Goal: Information Seeking & Learning: Learn about a topic

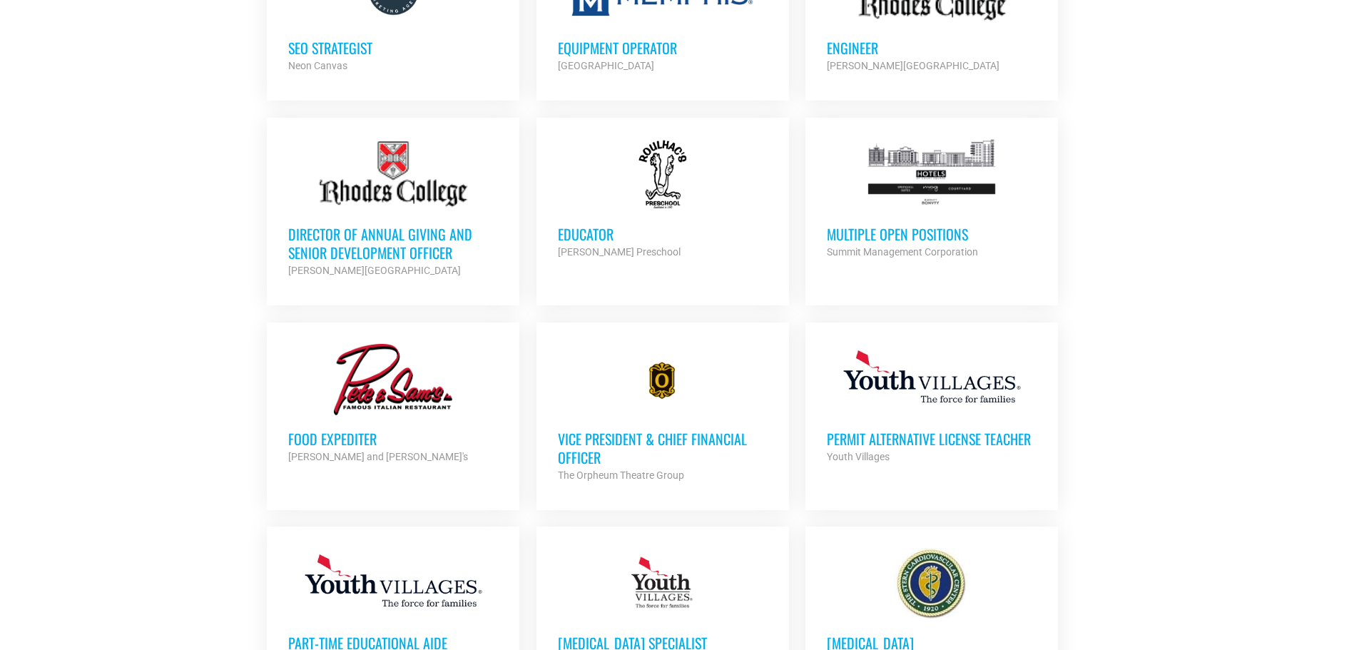
scroll to position [1142, 0]
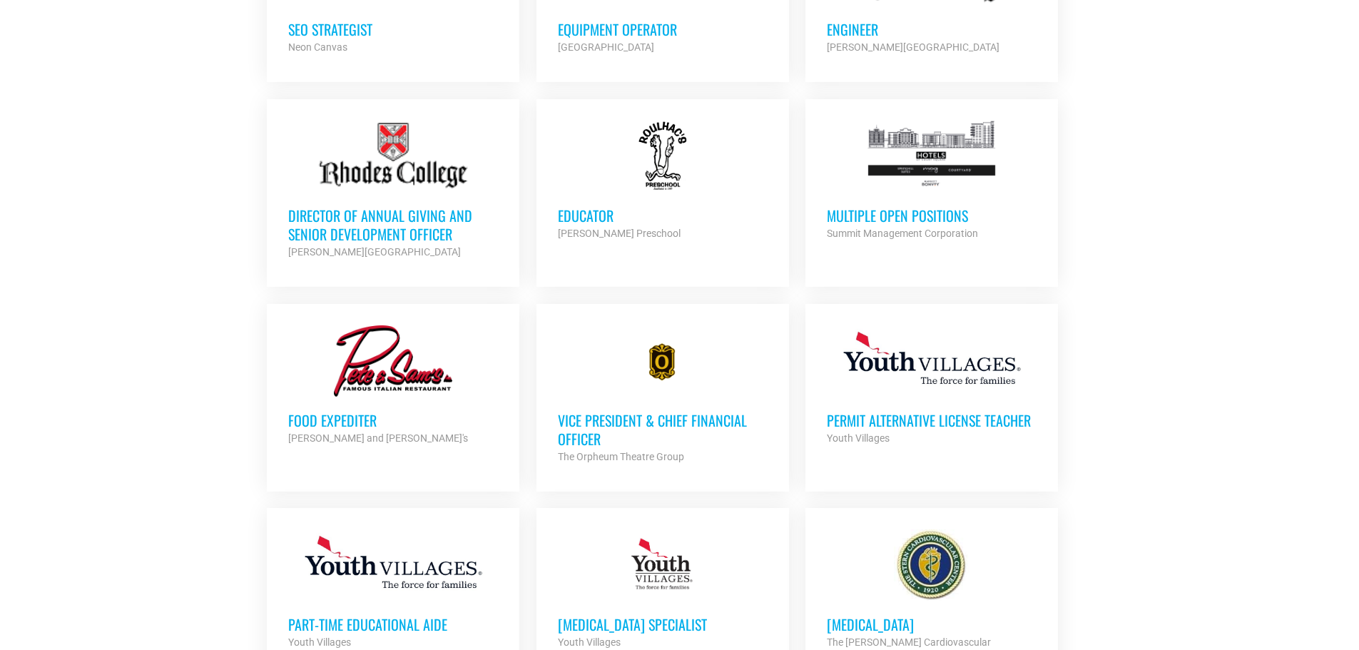
click at [696, 418] on h3 "Vice President & Chief Financial Officer" at bounding box center [663, 429] width 210 height 37
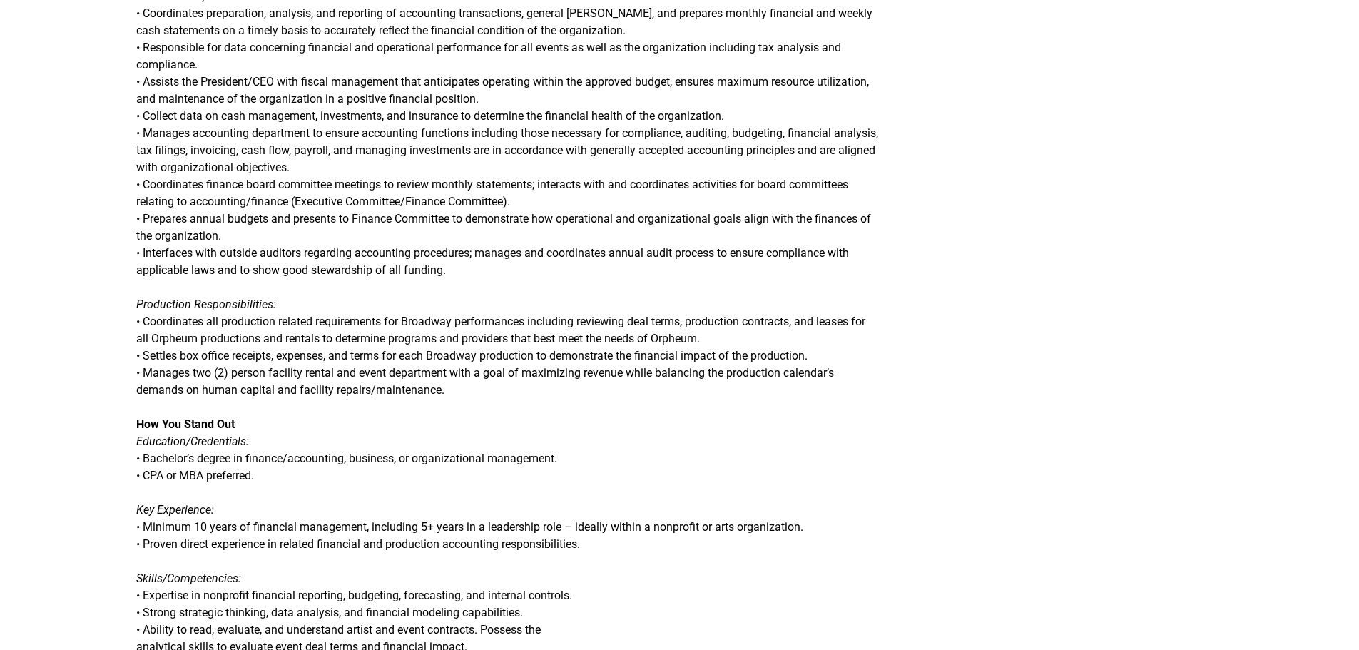
scroll to position [642, 0]
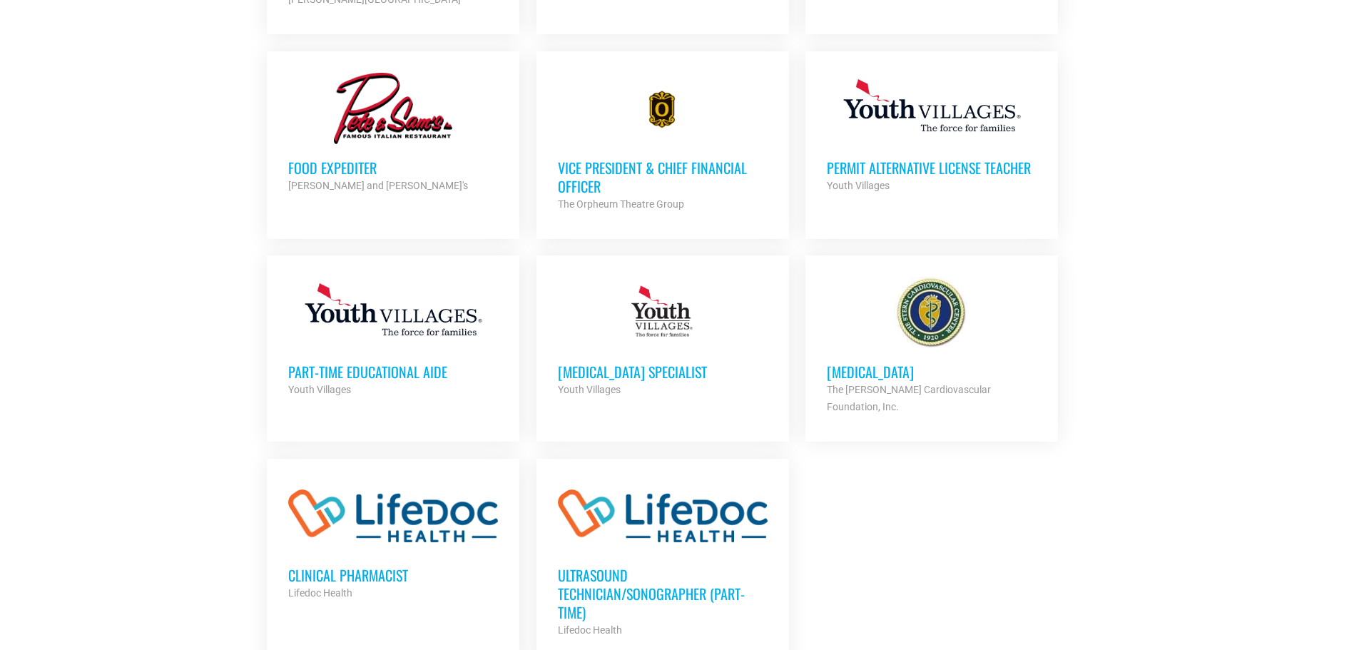
scroll to position [1427, 0]
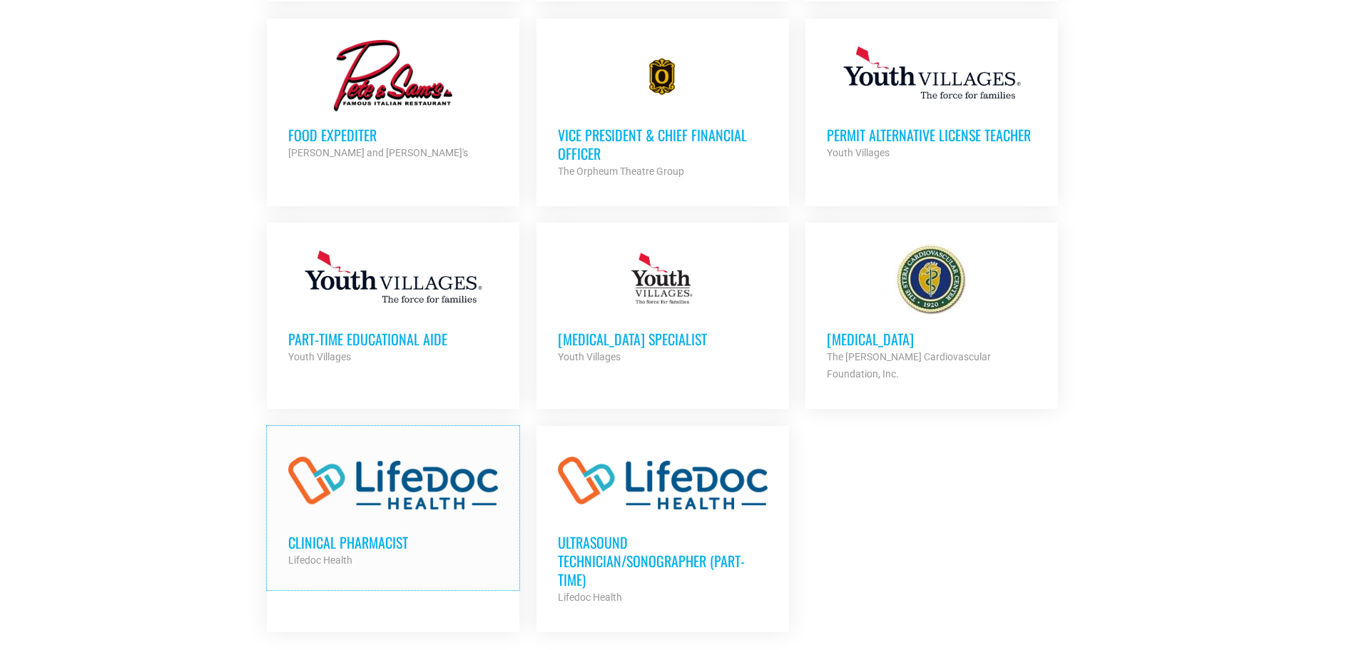
drag, startPoint x: 483, startPoint y: 436, endPoint x: 1326, endPoint y: 277, distance: 858.3
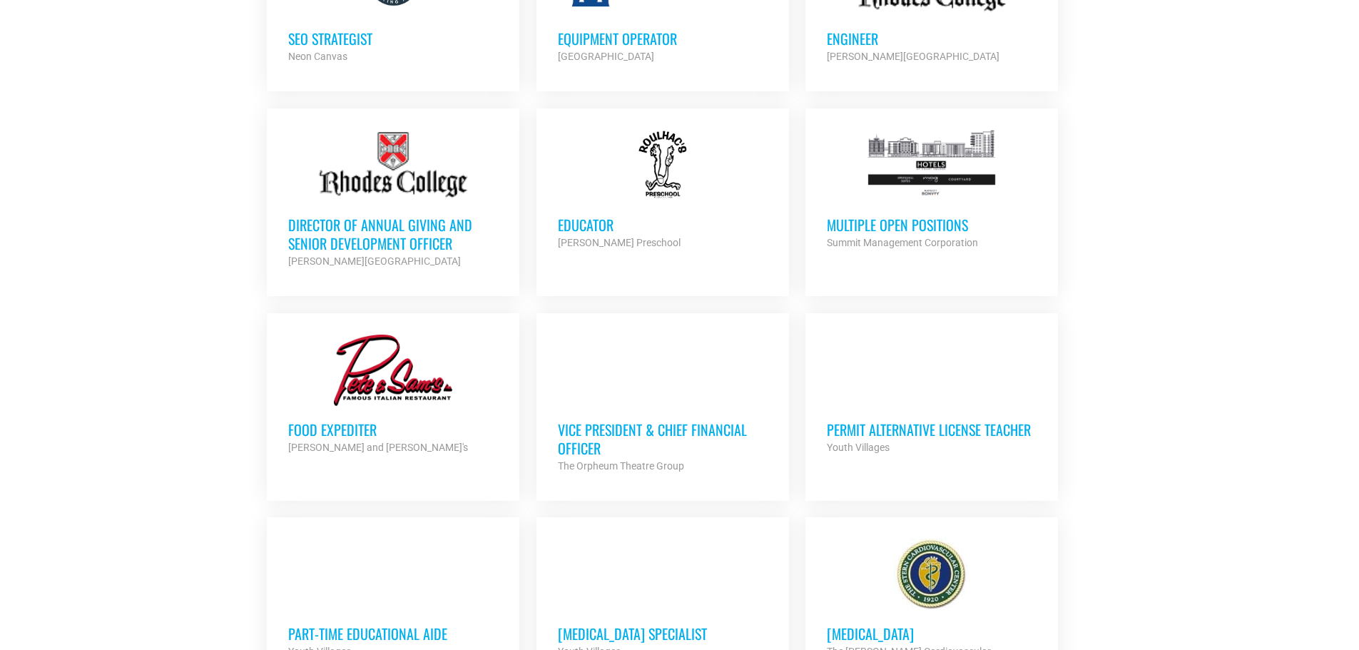
scroll to position [1547, 0]
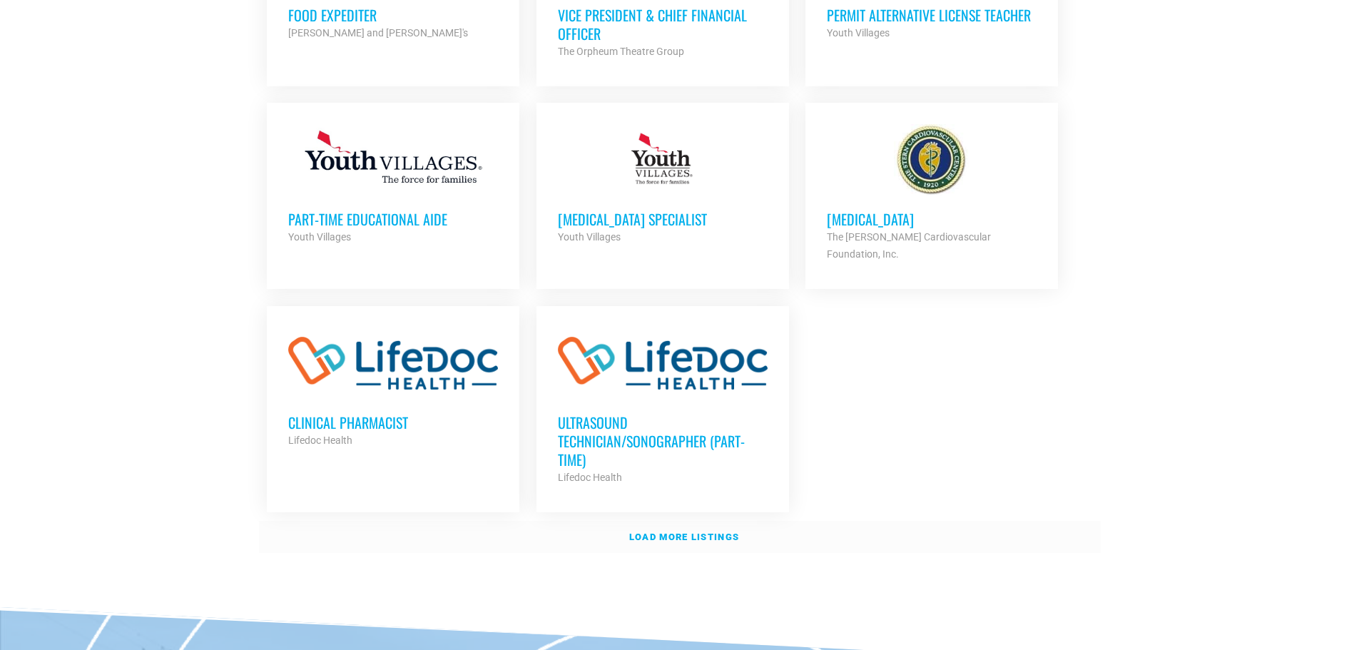
click at [675, 532] on strong "Load more listings" at bounding box center [684, 537] width 110 height 11
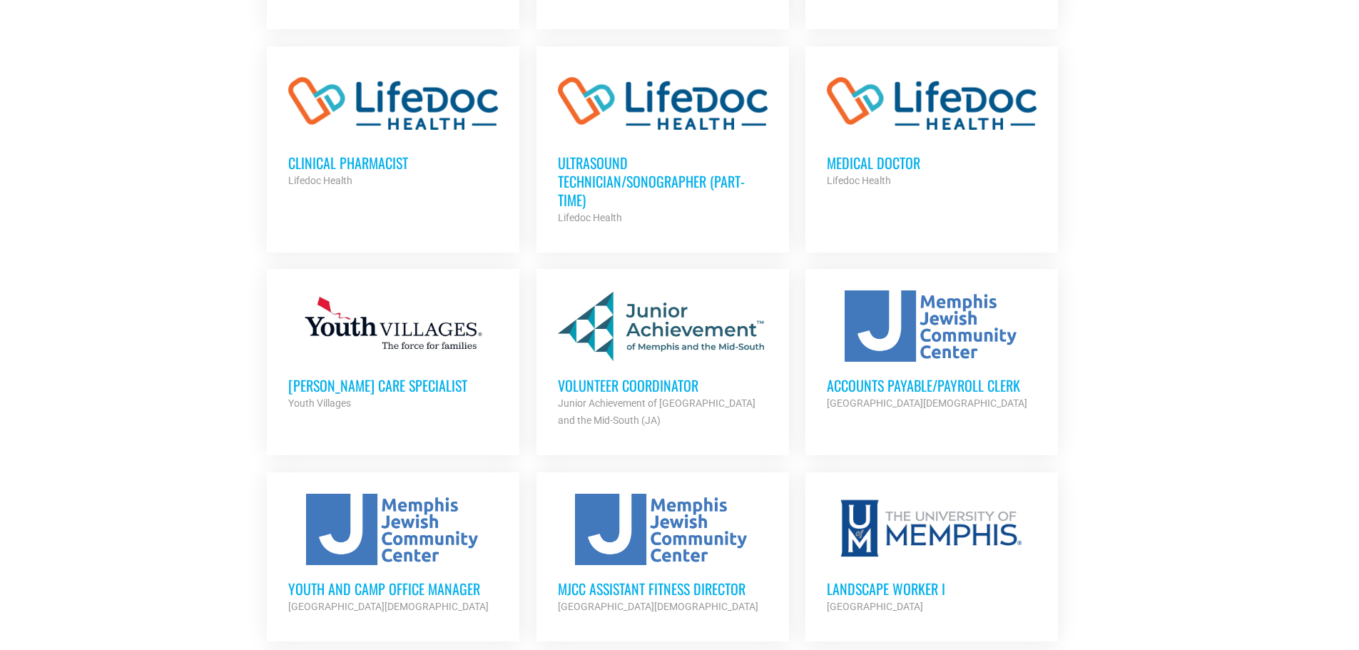
scroll to position [1832, 0]
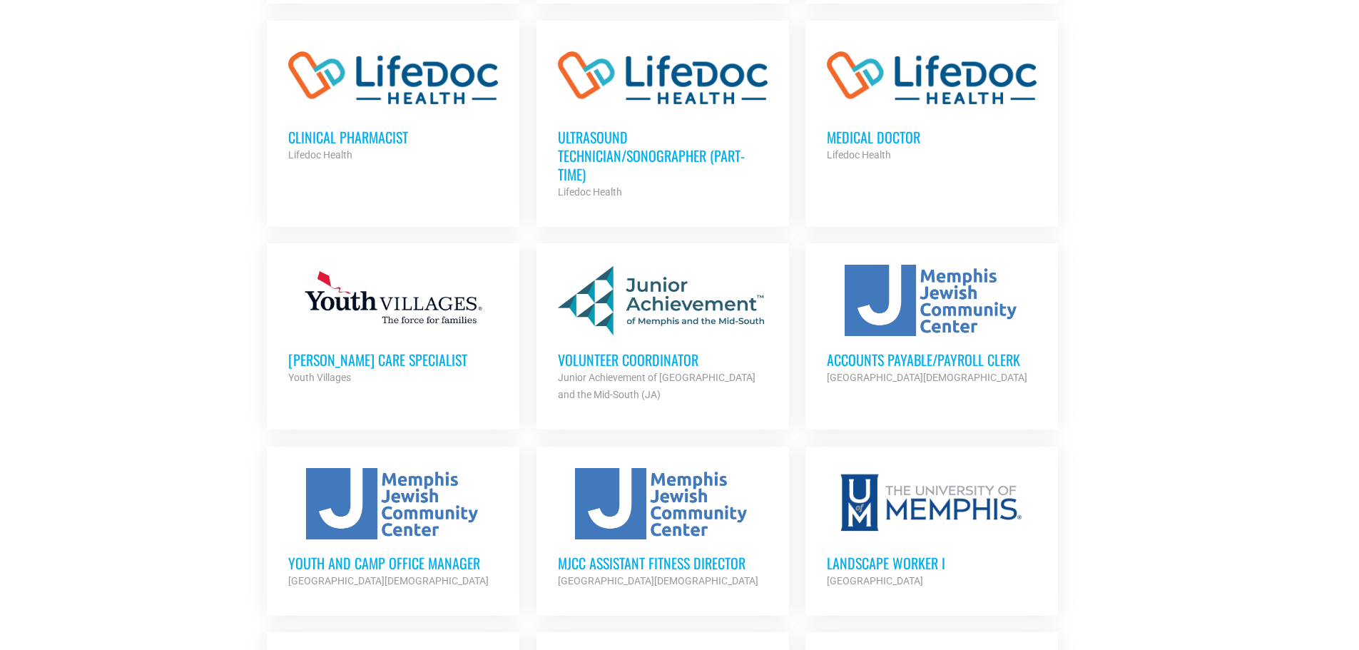
click at [654, 350] on h3 "Volunteer Coordinator" at bounding box center [663, 359] width 210 height 19
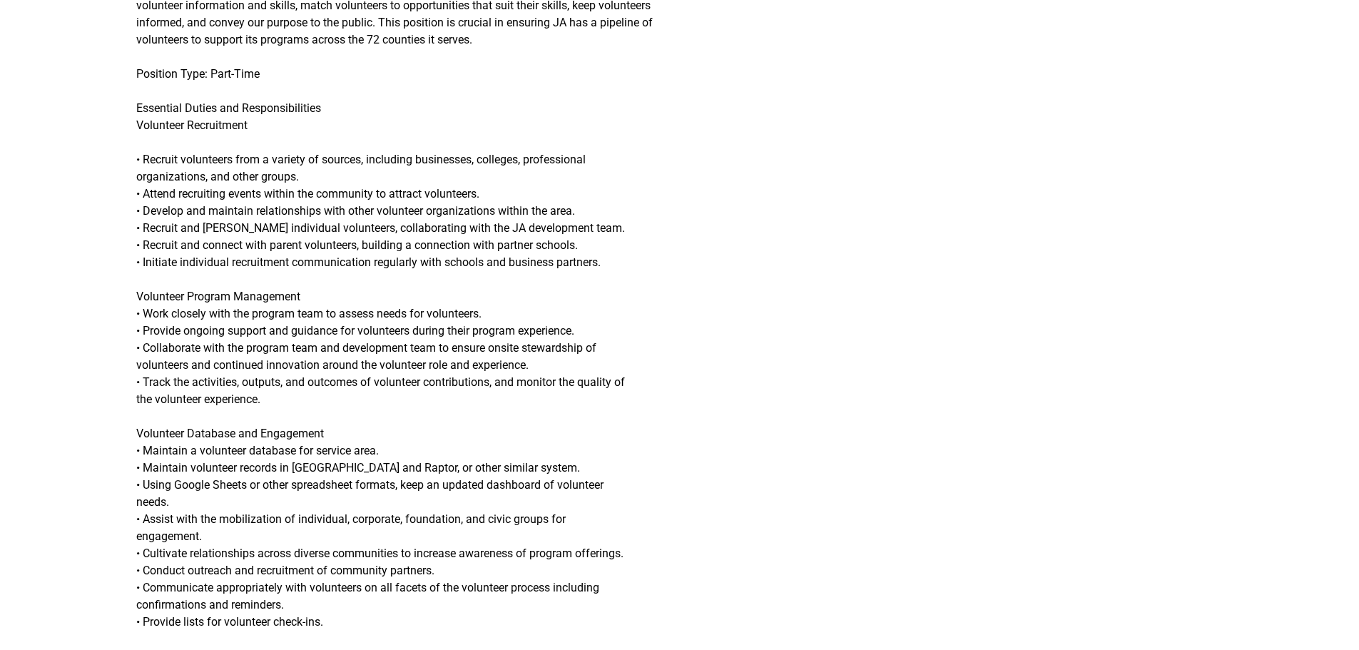
scroll to position [428, 0]
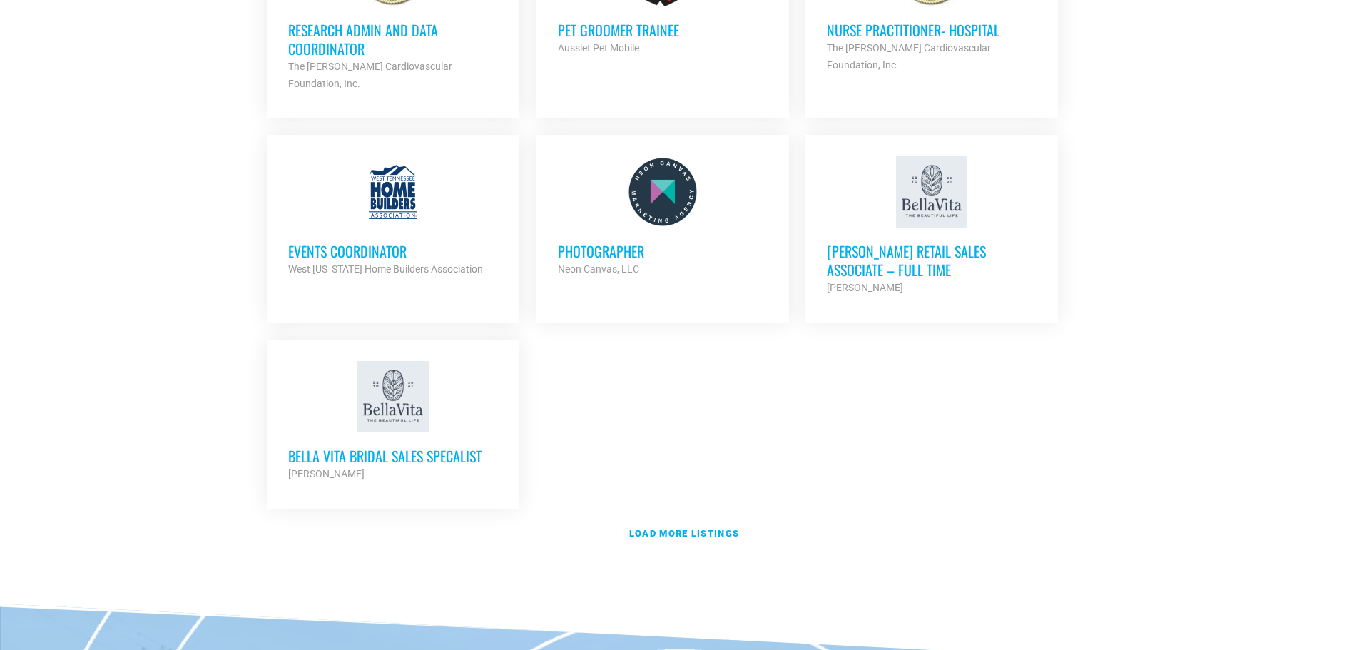
scroll to position [2974, 0]
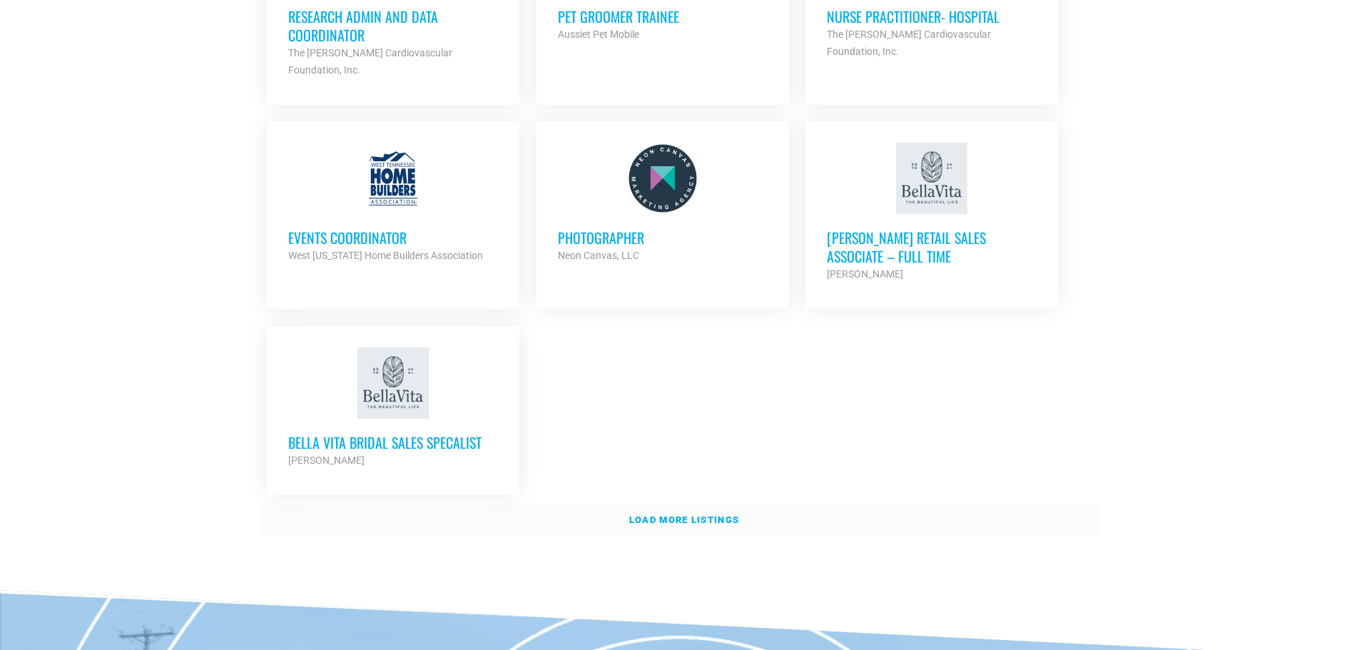
click at [686, 514] on strong "Load more listings" at bounding box center [684, 519] width 110 height 11
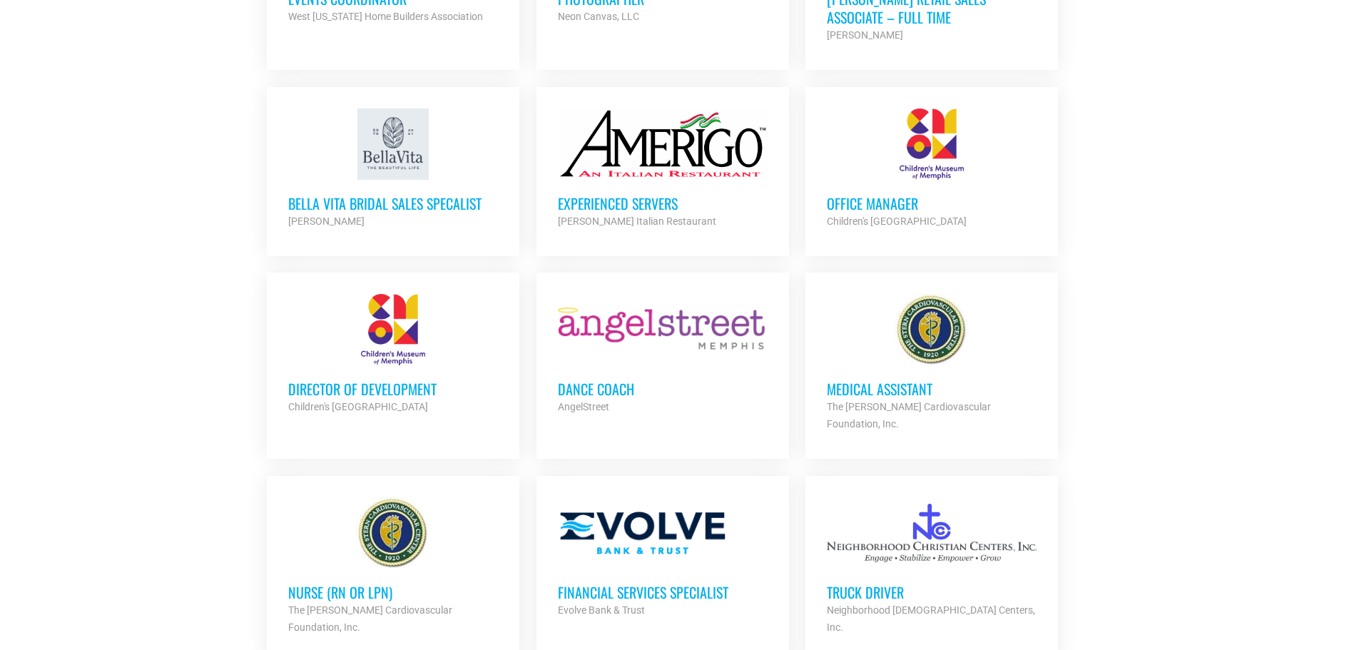
scroll to position [3188, 0]
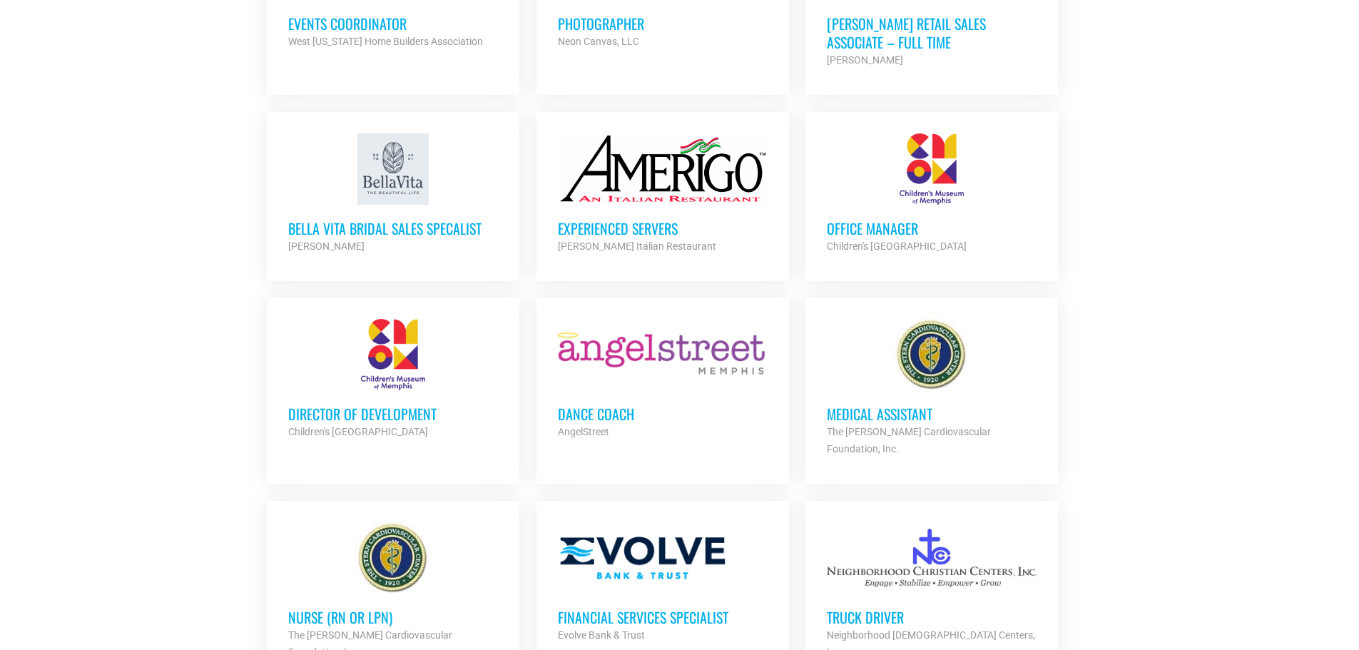
click at [407, 343] on div at bounding box center [393, 354] width 210 height 71
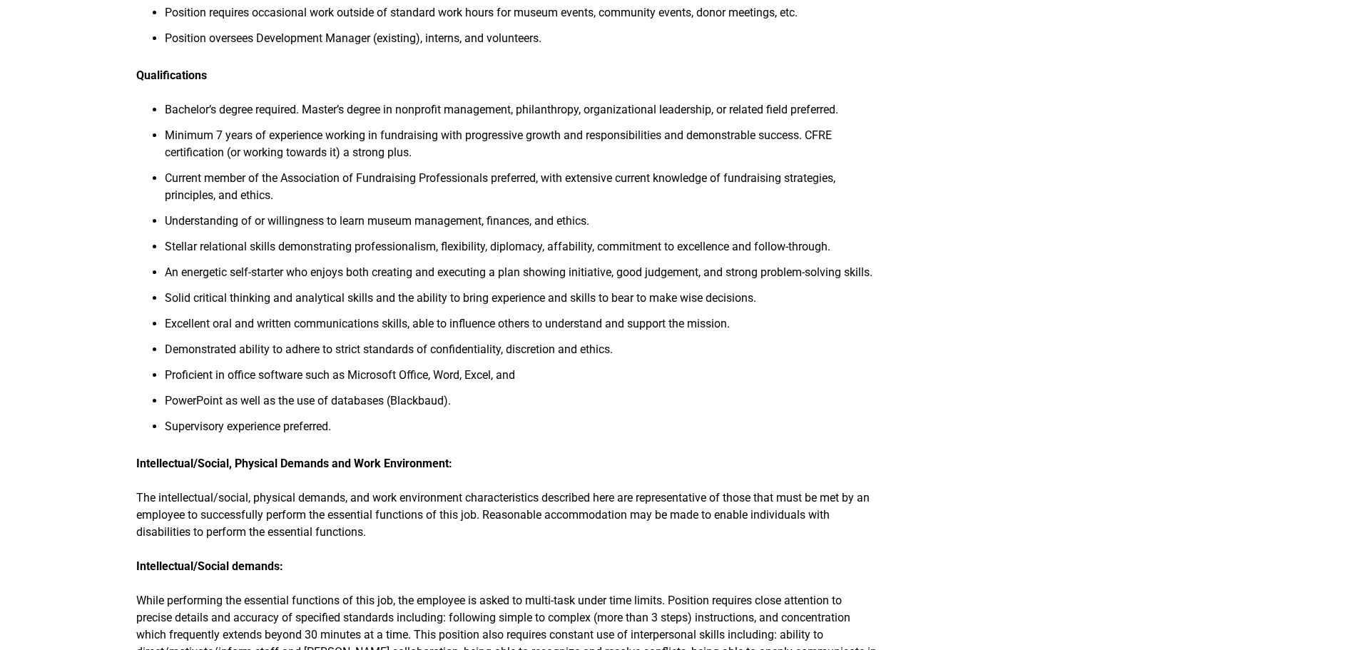
scroll to position [856, 0]
